Goal: Information Seeking & Learning: Learn about a topic

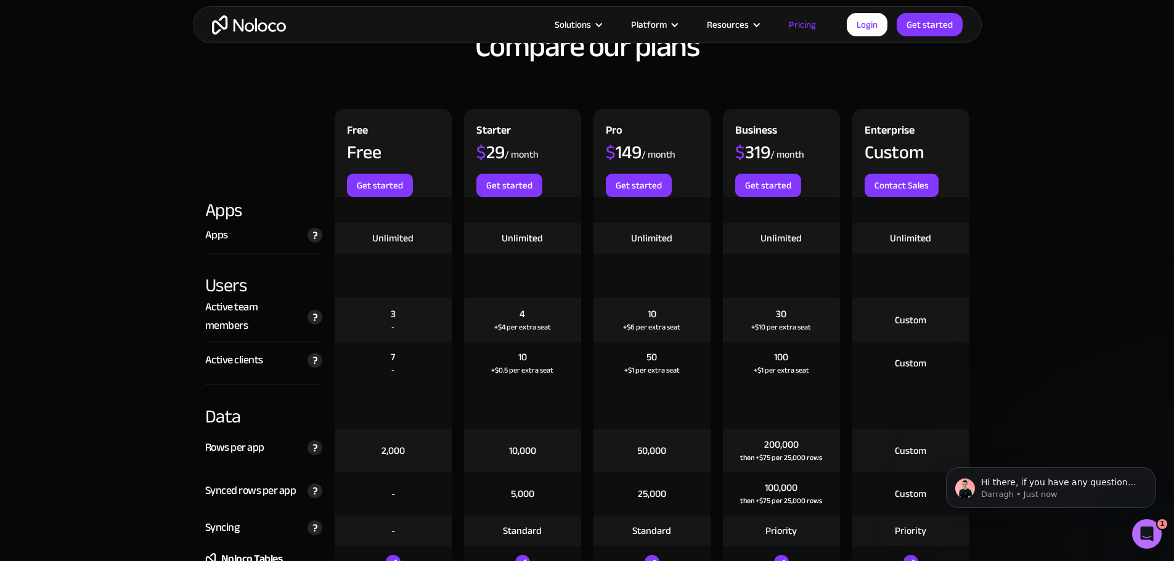
scroll to position [1355, 0]
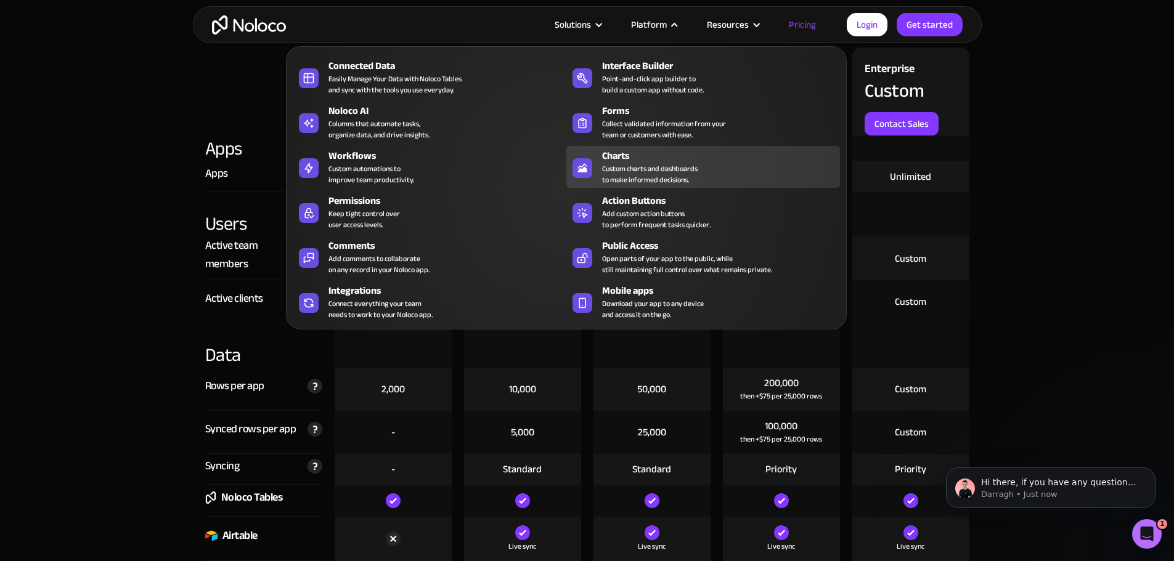
click at [656, 184] on div "Custom charts and dashboards to make informed decisions." at bounding box center [650, 174] width 96 height 22
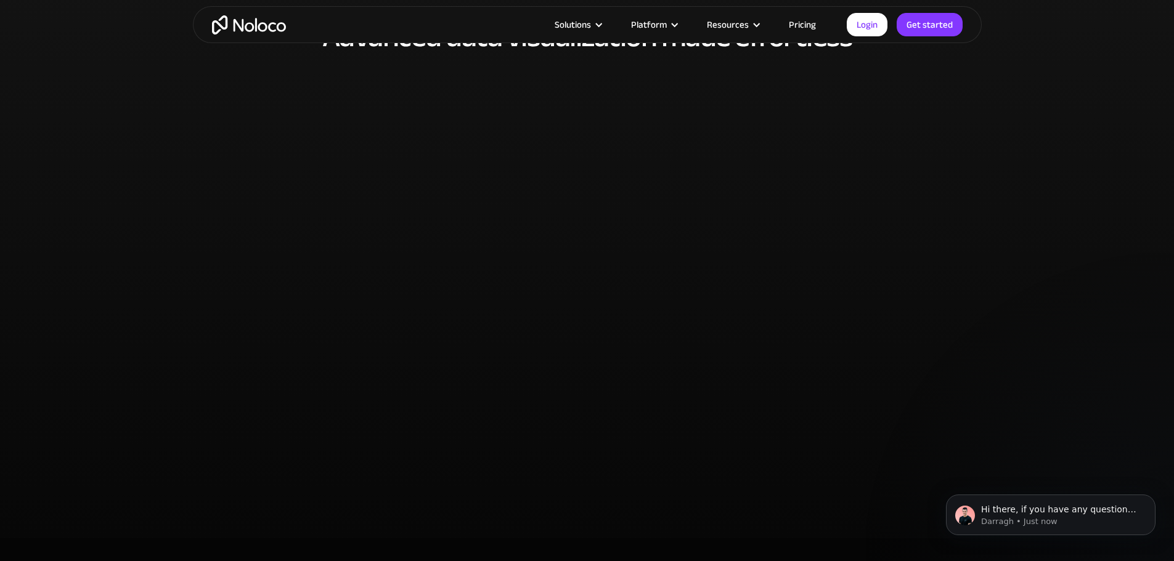
scroll to position [2341, 0]
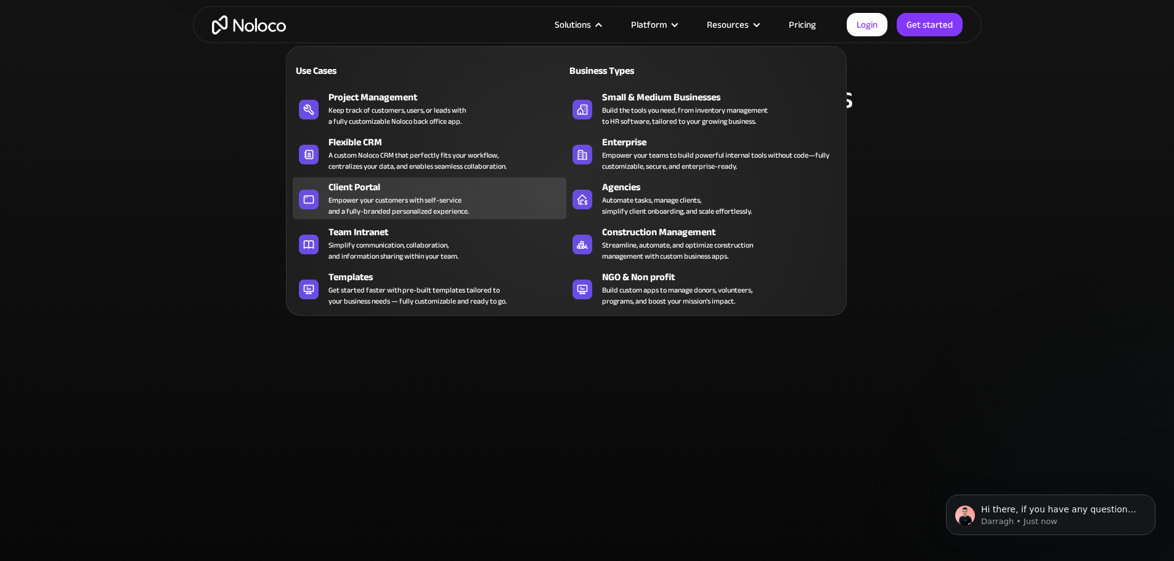
click at [357, 195] on div "Client Portal" at bounding box center [449, 187] width 243 height 15
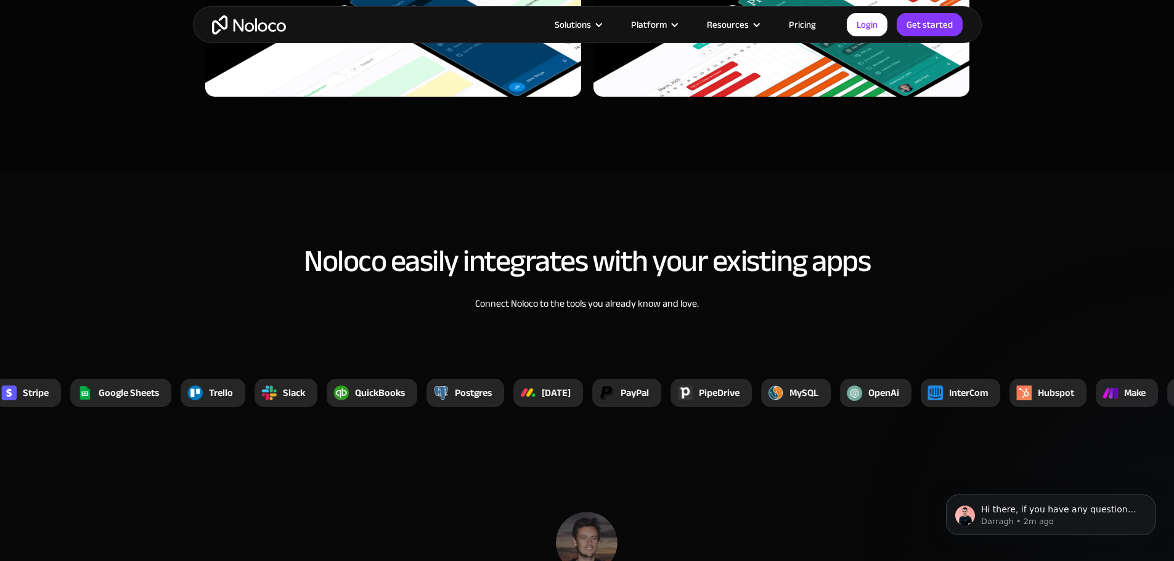
scroll to position [4559, 0]
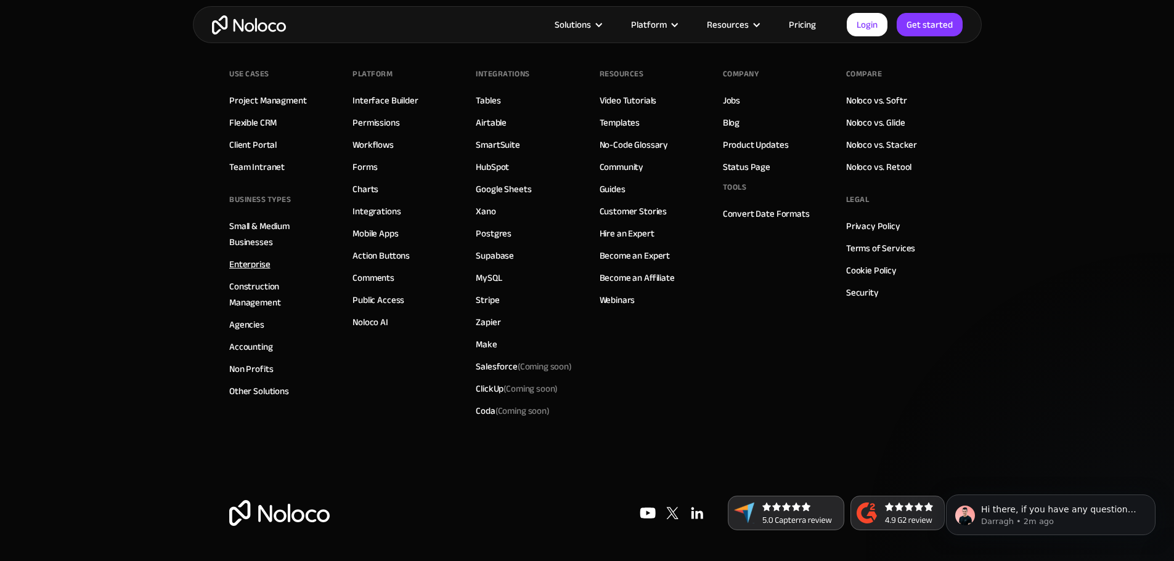
scroll to position [5244, 0]
